Goal: Task Accomplishment & Management: Use online tool/utility

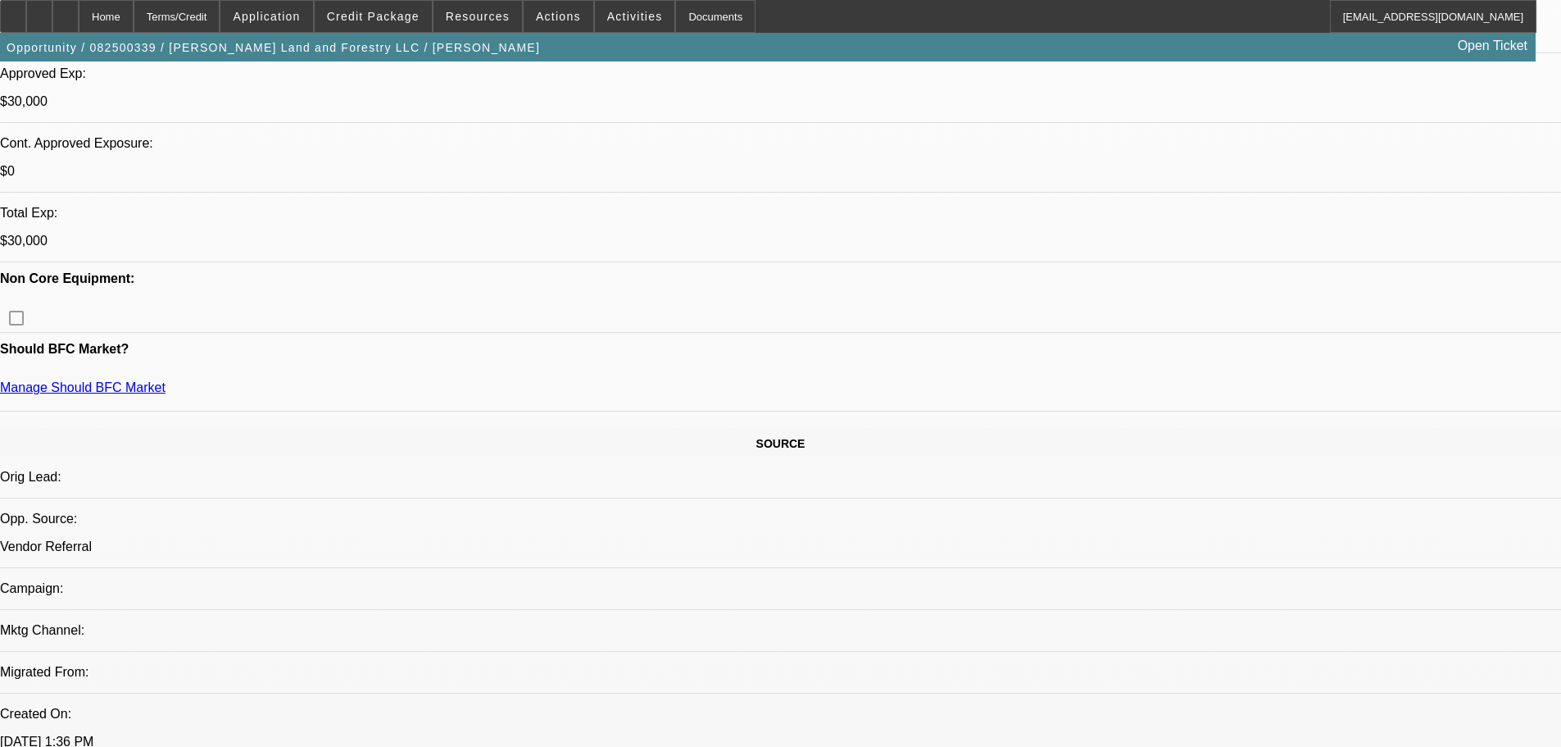
select select "0"
select select "2"
select select "0"
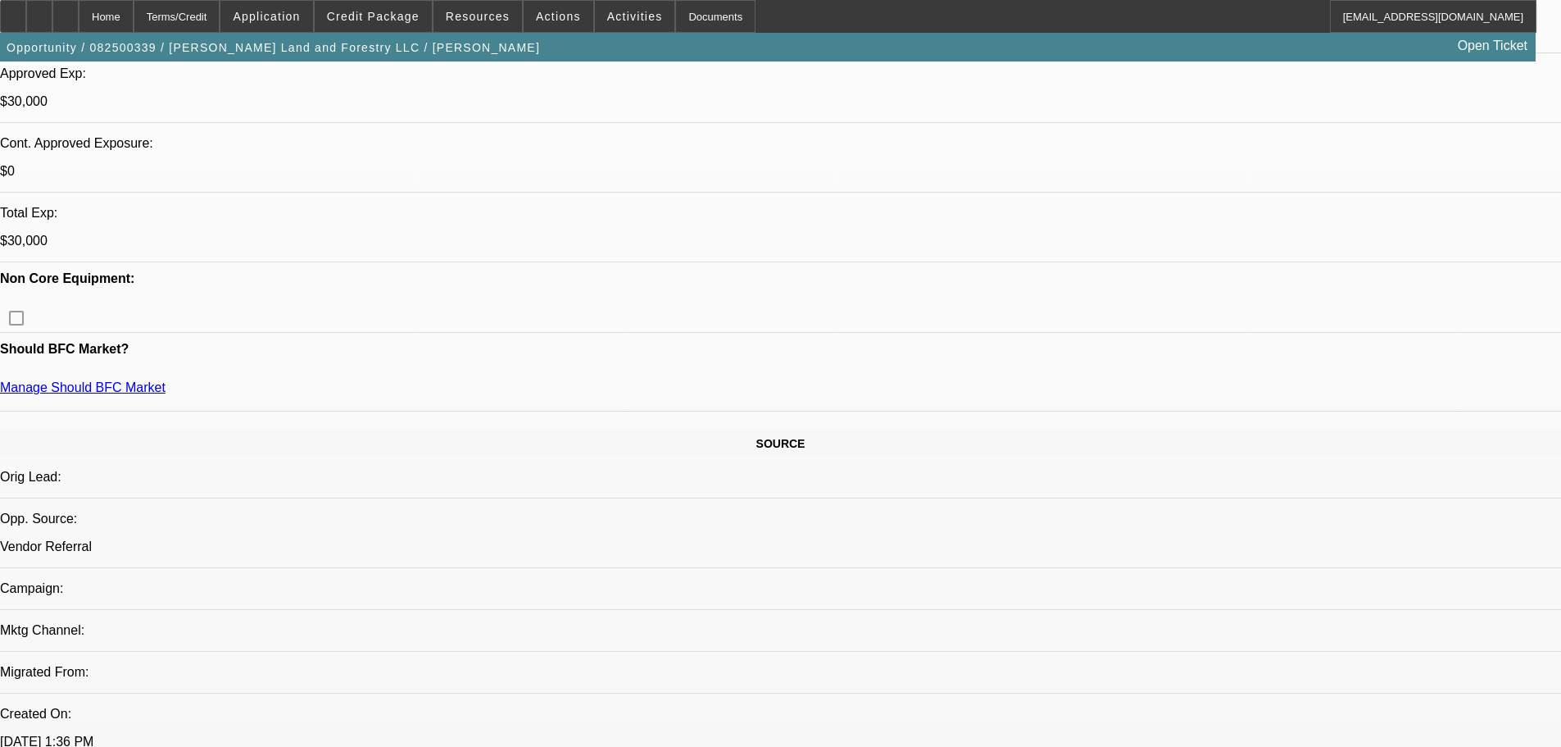
select select "2"
select select "0"
select select "0.2"
select select "2"
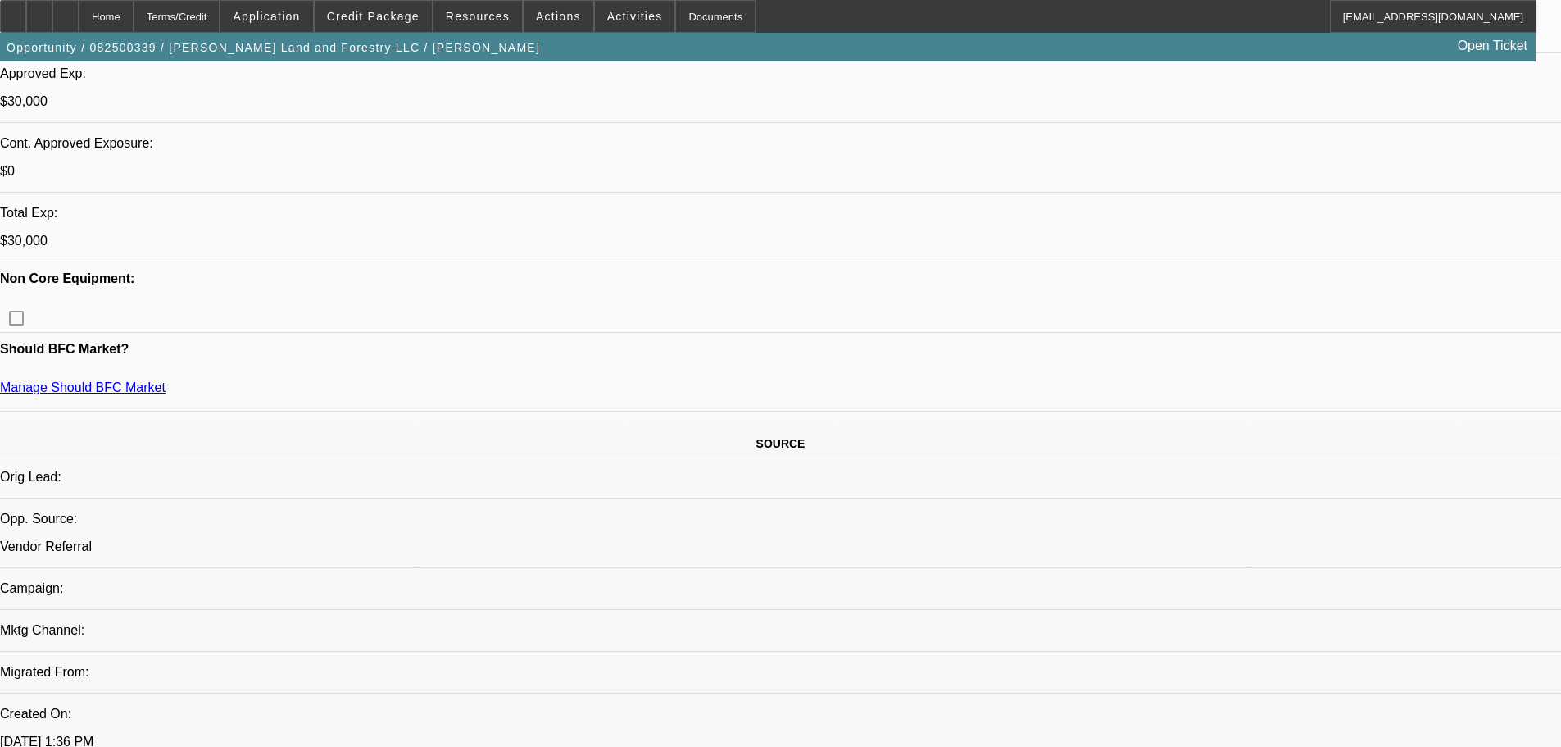
select select "2"
select select "0"
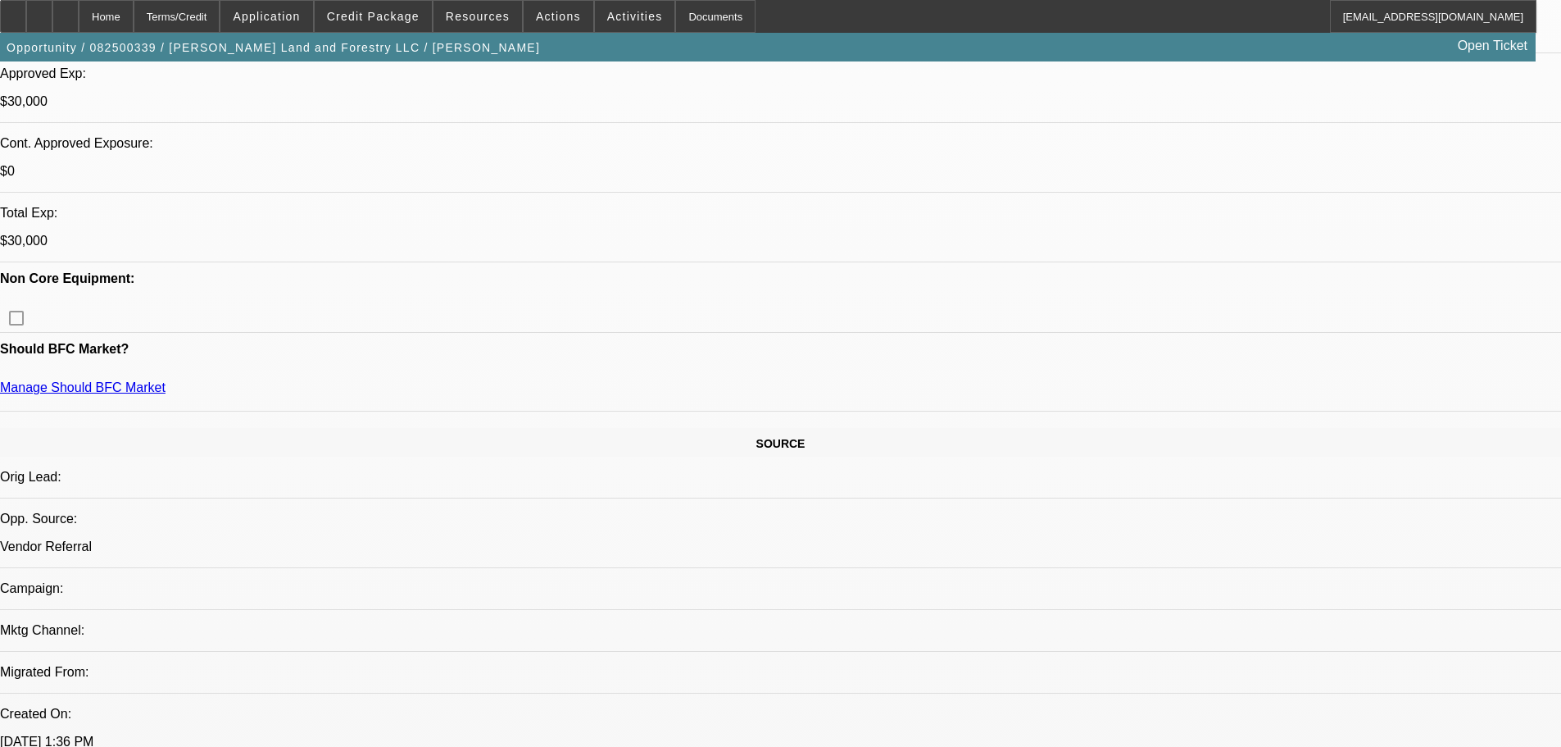
select select "6"
select select "19"
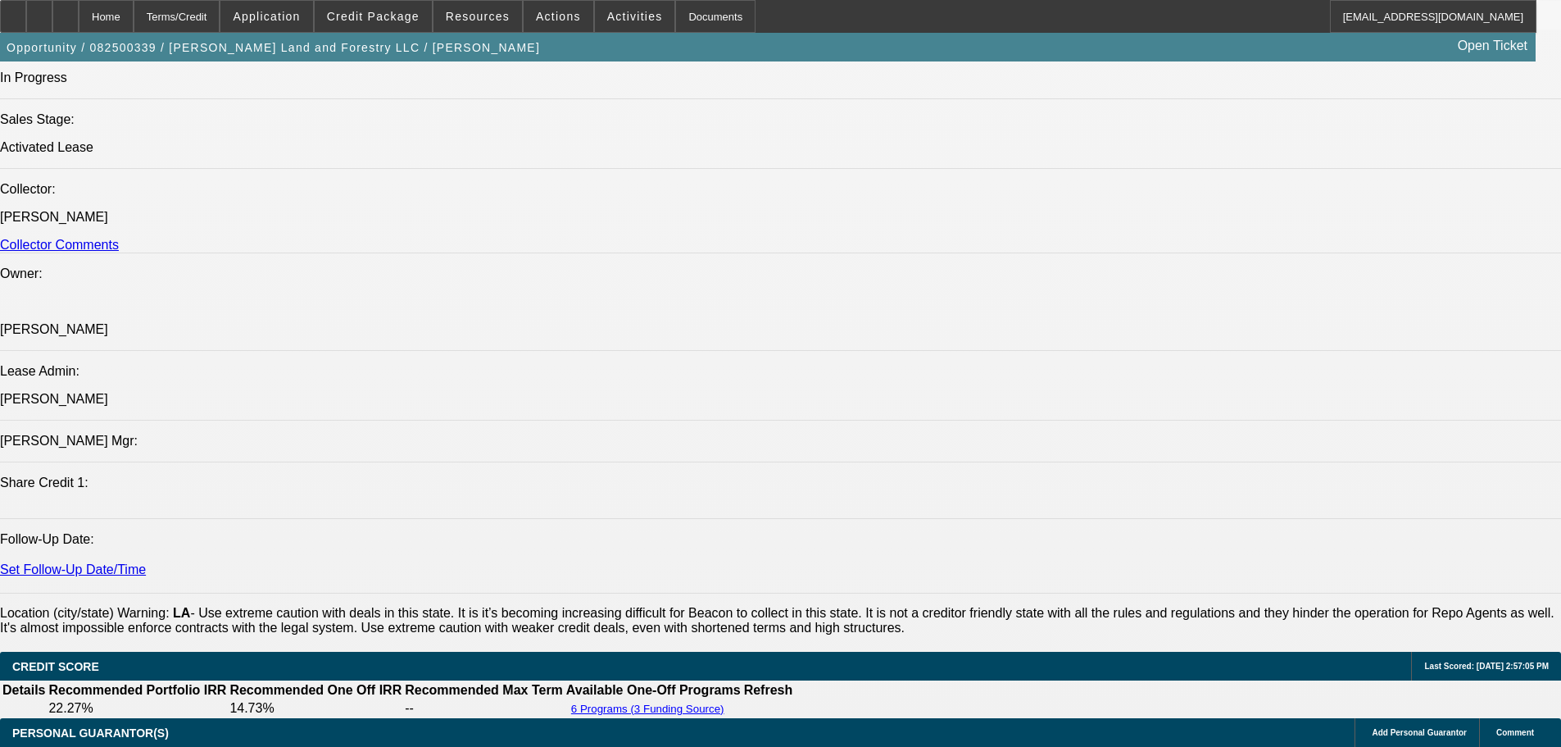
scroll to position [1871, 0]
